Goal: Task Accomplishment & Management: Use online tool/utility

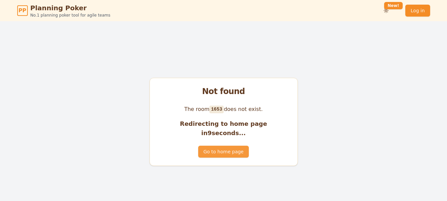
click at [223, 148] on button "Go to home page" at bounding box center [223, 152] width 51 height 12
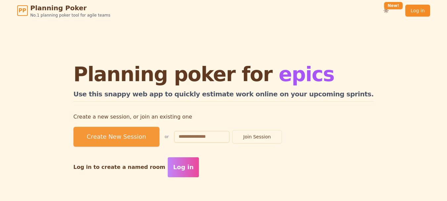
click at [151, 138] on button "Create New Session" at bounding box center [116, 137] width 86 height 20
